Goal: Information Seeking & Learning: Learn about a topic

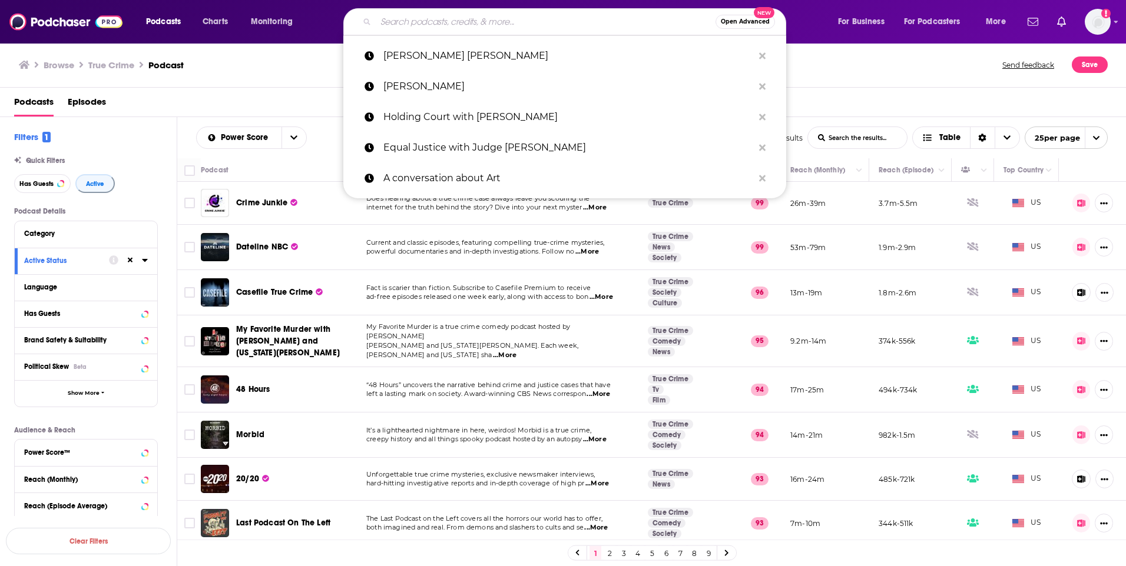
click at [524, 19] on input "Search podcasts, credits, & more..." at bounding box center [546, 21] width 340 height 19
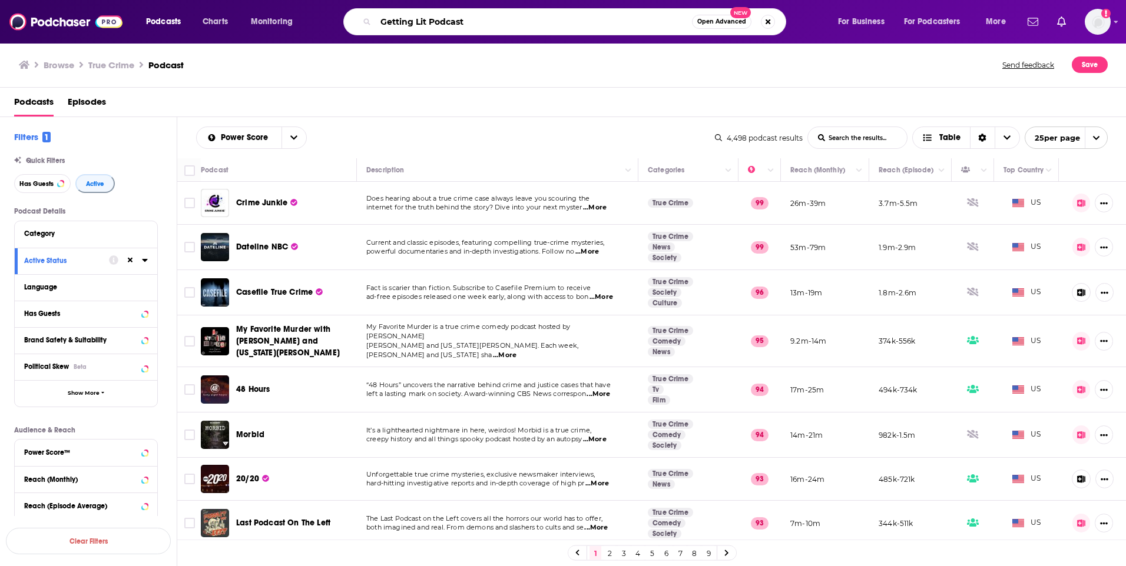
type input "Getting Lit Podcast"
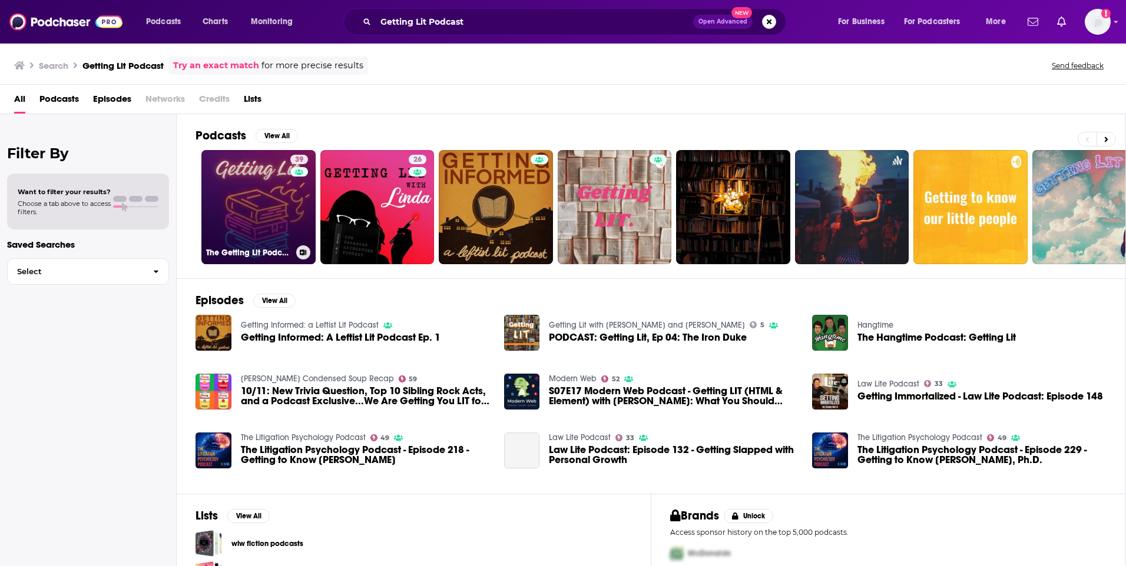
click at [260, 206] on link "39 The Getting Lit Podcast" at bounding box center [258, 207] width 114 height 114
